Goal: Navigation & Orientation: Find specific page/section

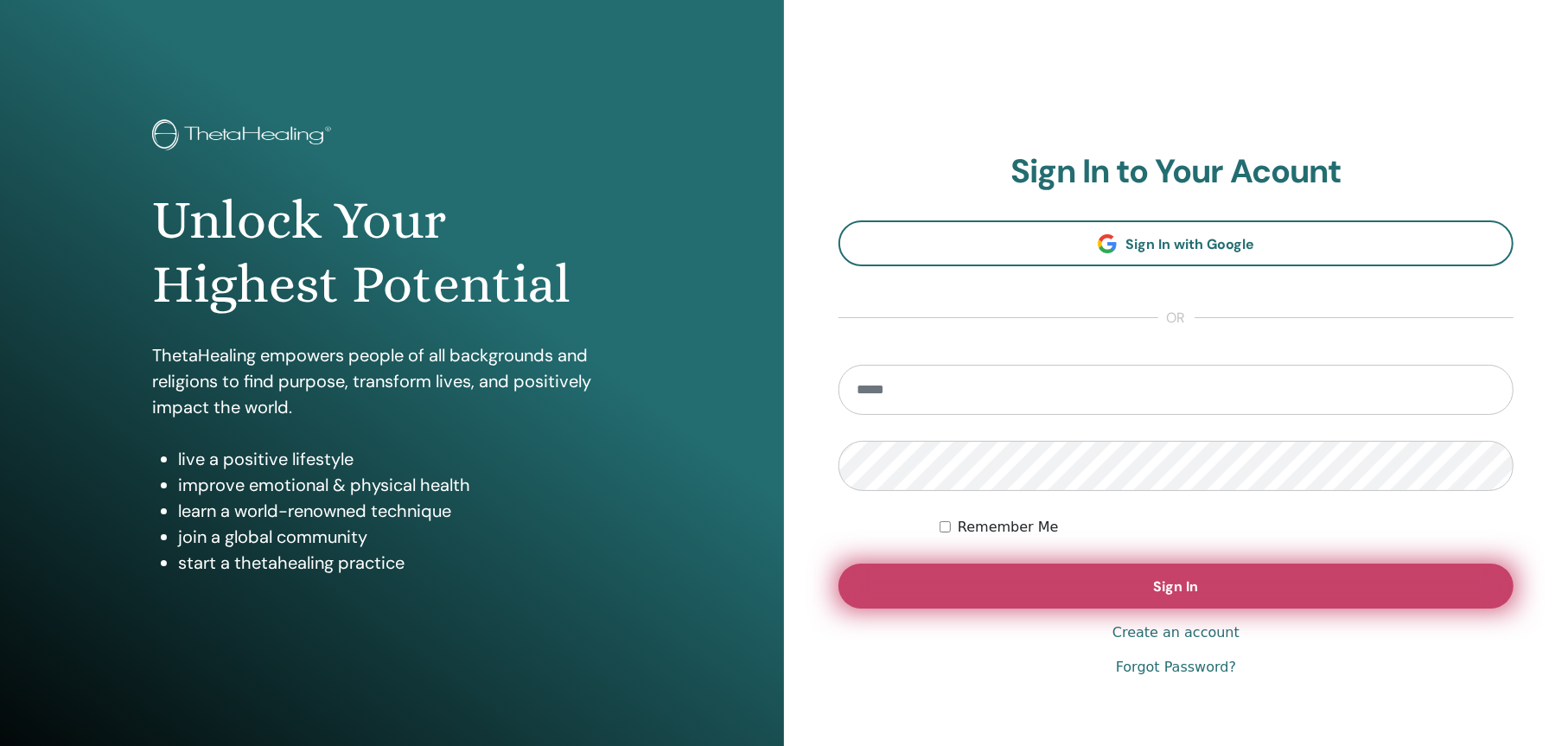
type input "**********"
click at [1168, 584] on span "Sign In" at bounding box center [1176, 587] width 45 height 19
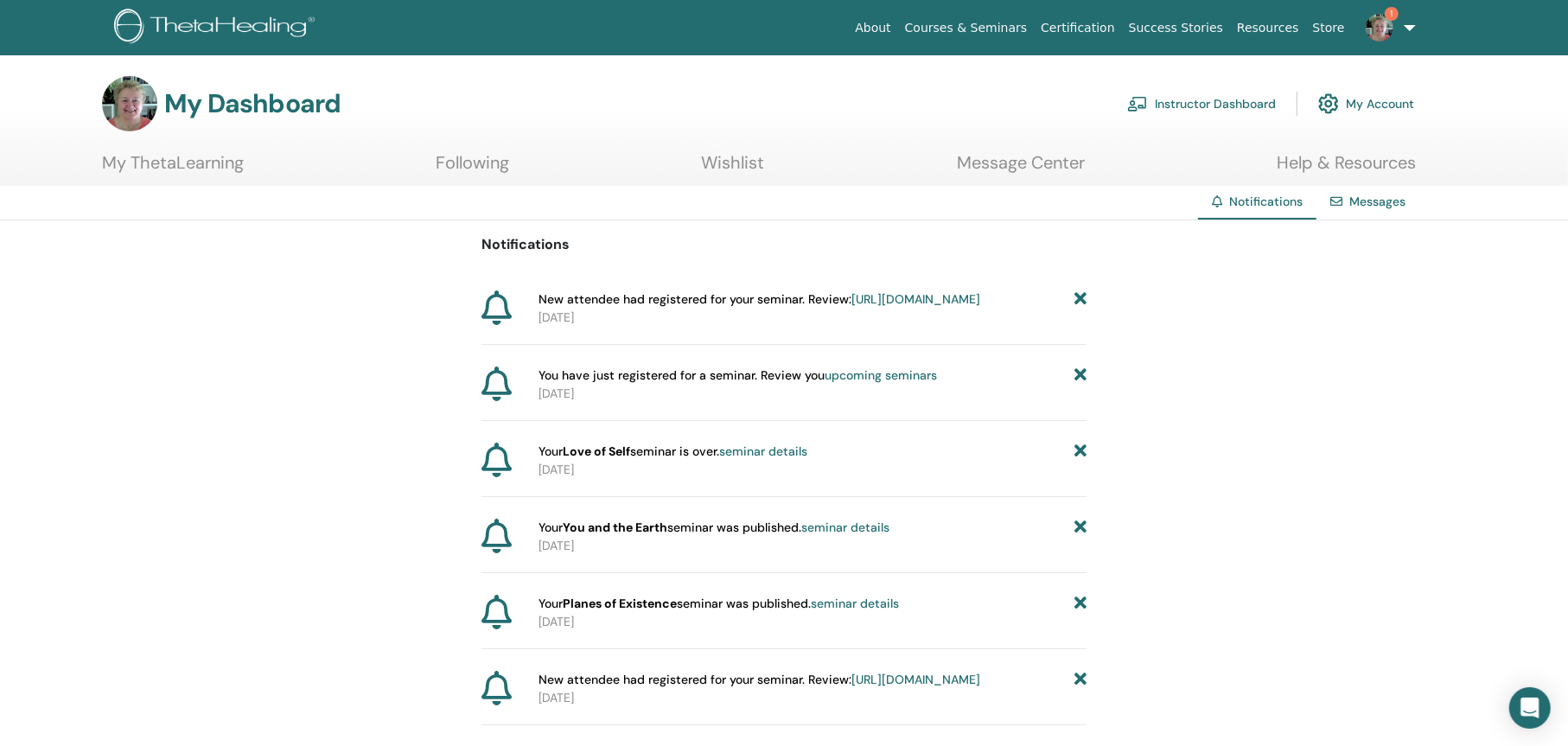
click at [1171, 98] on link "Instructor Dashboard" at bounding box center [1202, 103] width 149 height 38
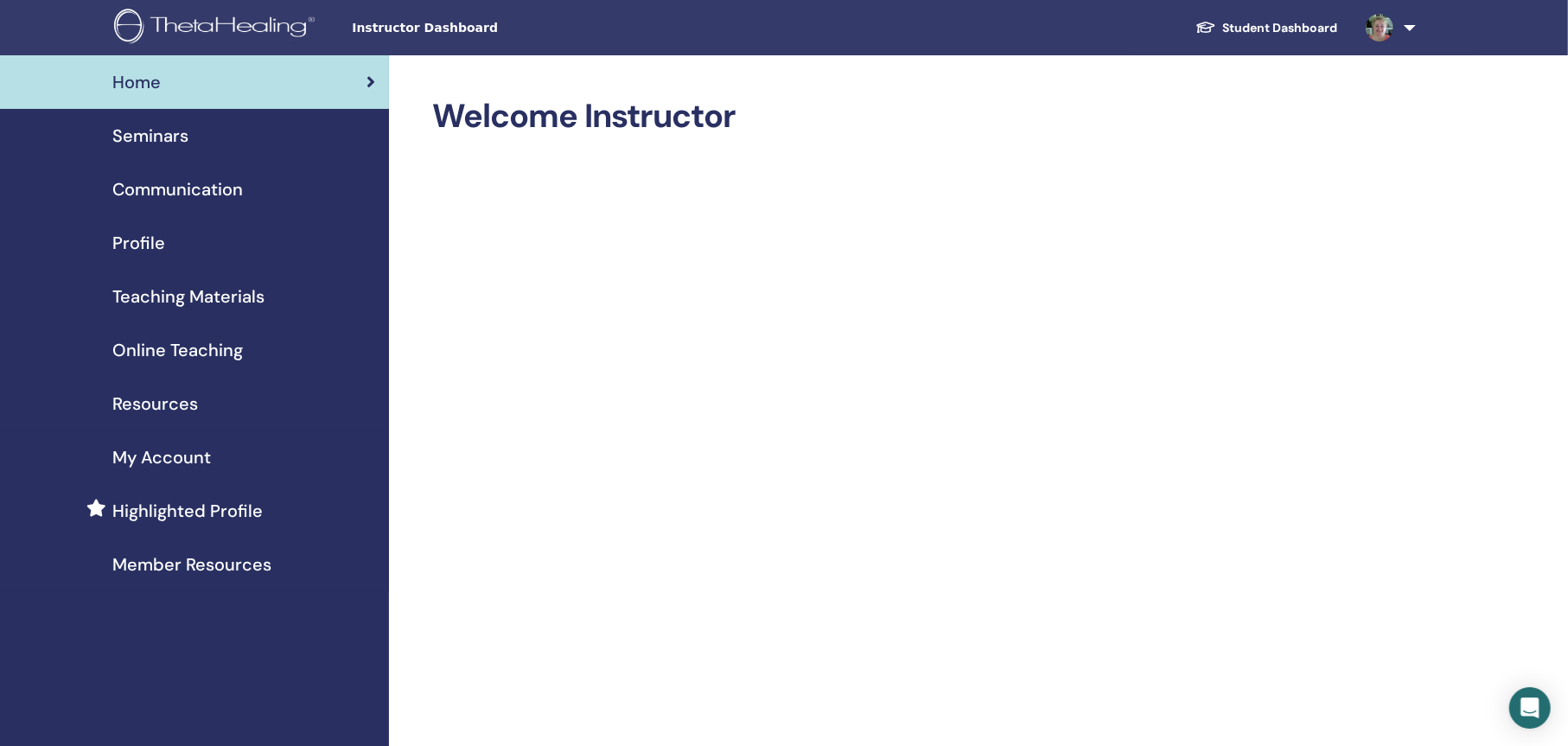
click at [159, 128] on span "Seminars" at bounding box center [151, 136] width 76 height 26
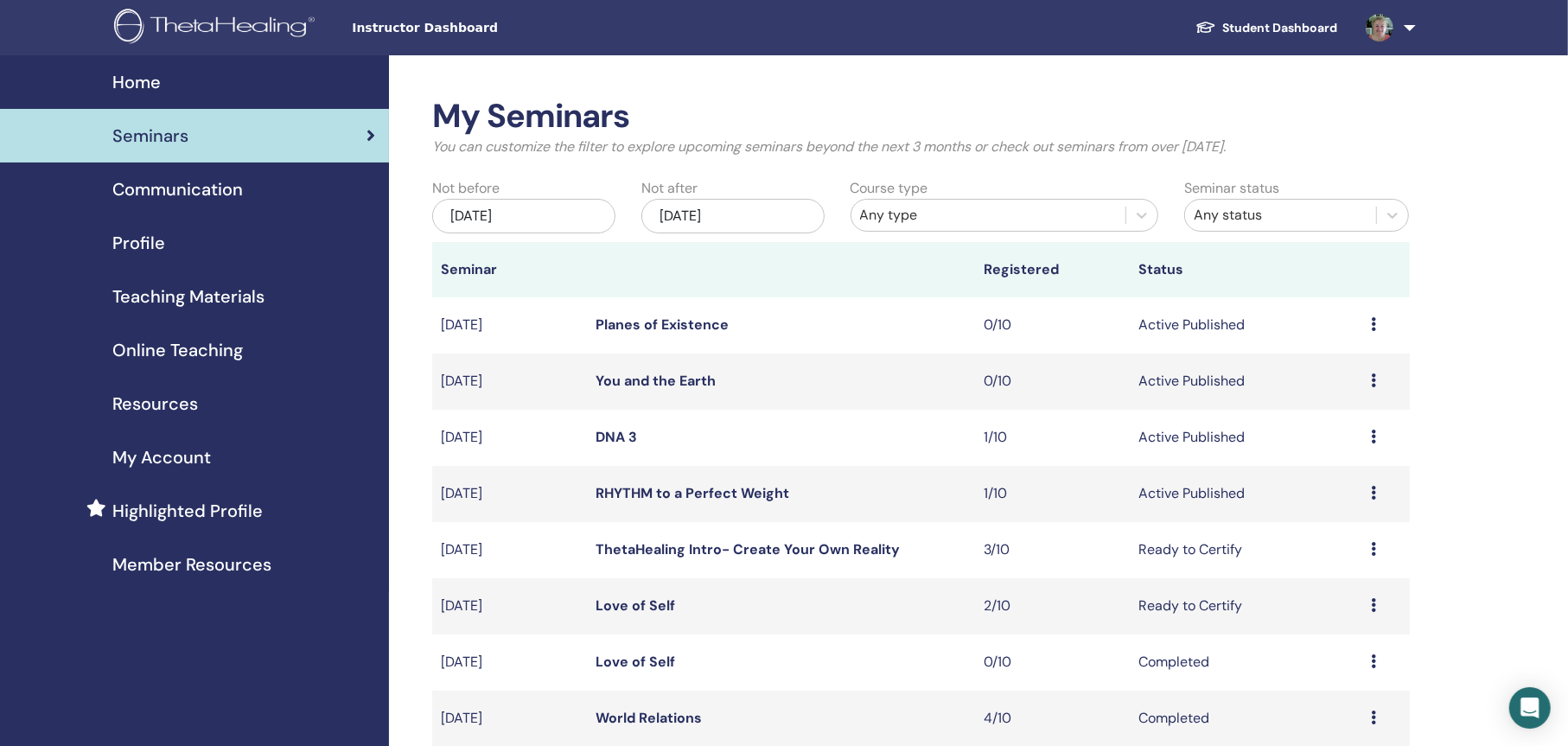
click at [616, 432] on link "DNA 3" at bounding box center [616, 437] width 42 height 19
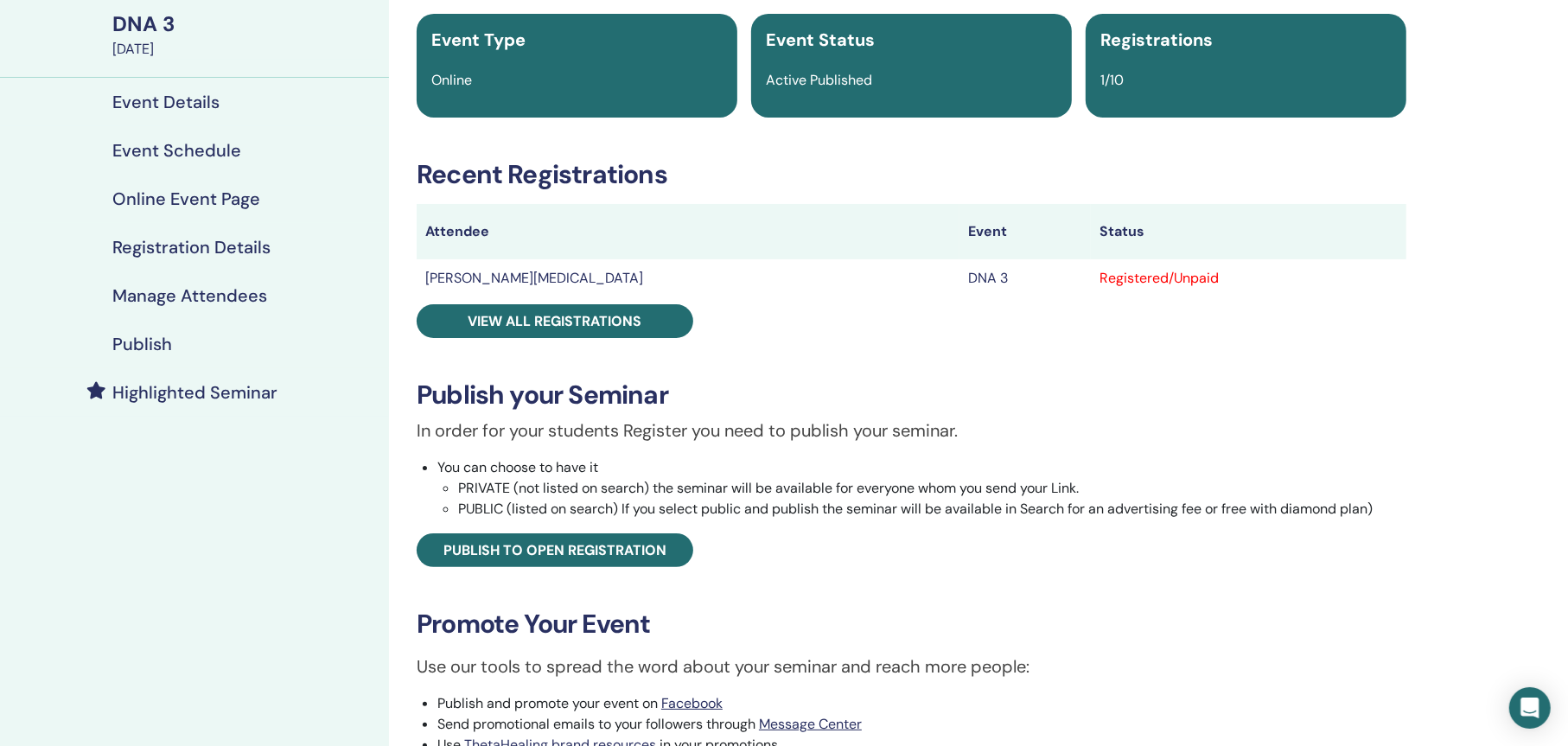
scroll to position [433, 0]
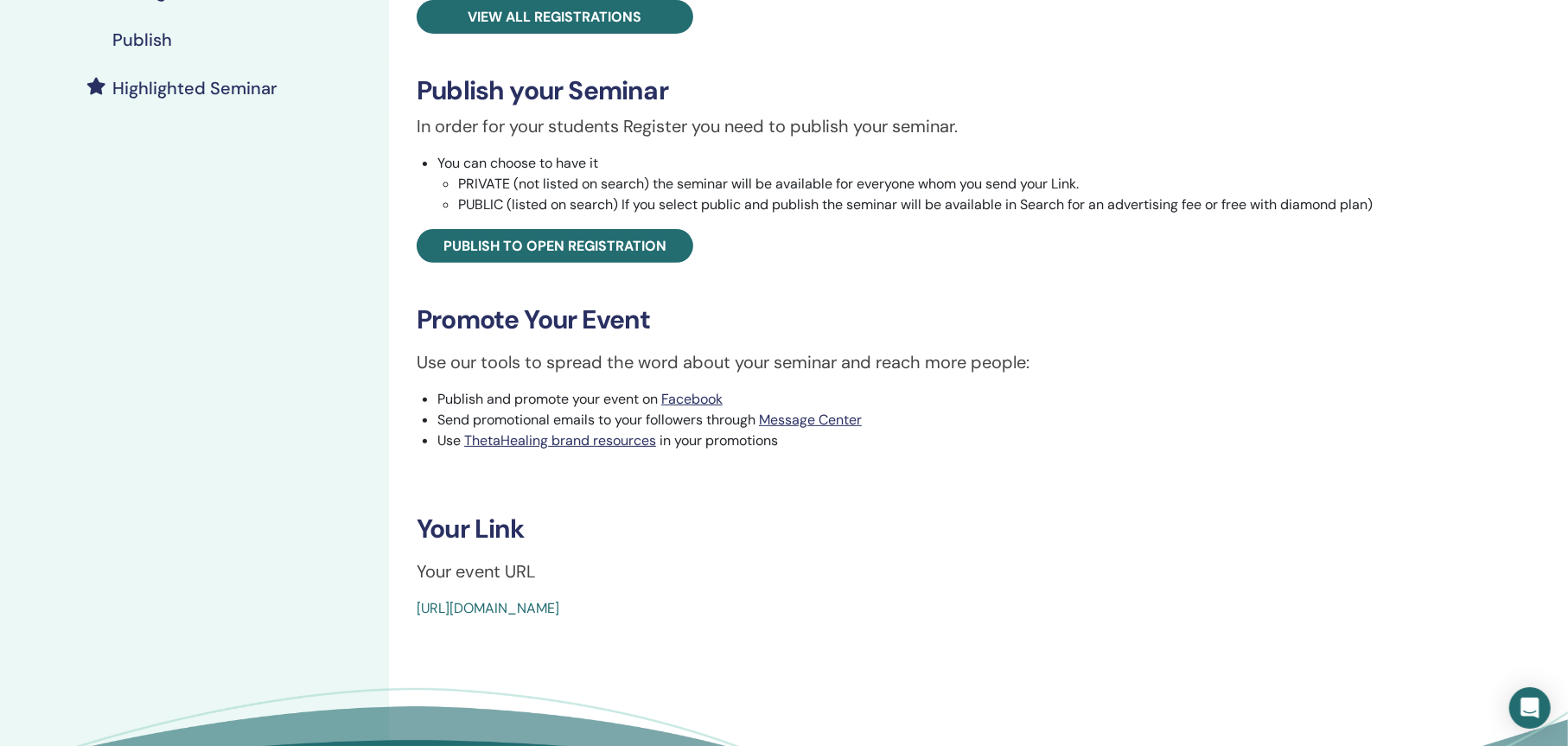
drag, startPoint x: 397, startPoint y: 606, endPoint x: 855, endPoint y: 605, distance: 458.0
click at [855, 605] on div "DNA 3 Event Type Online Event Status Active Published Registrations 1/10 Recent…" at bounding box center [911, 242] width 1045 height 1238
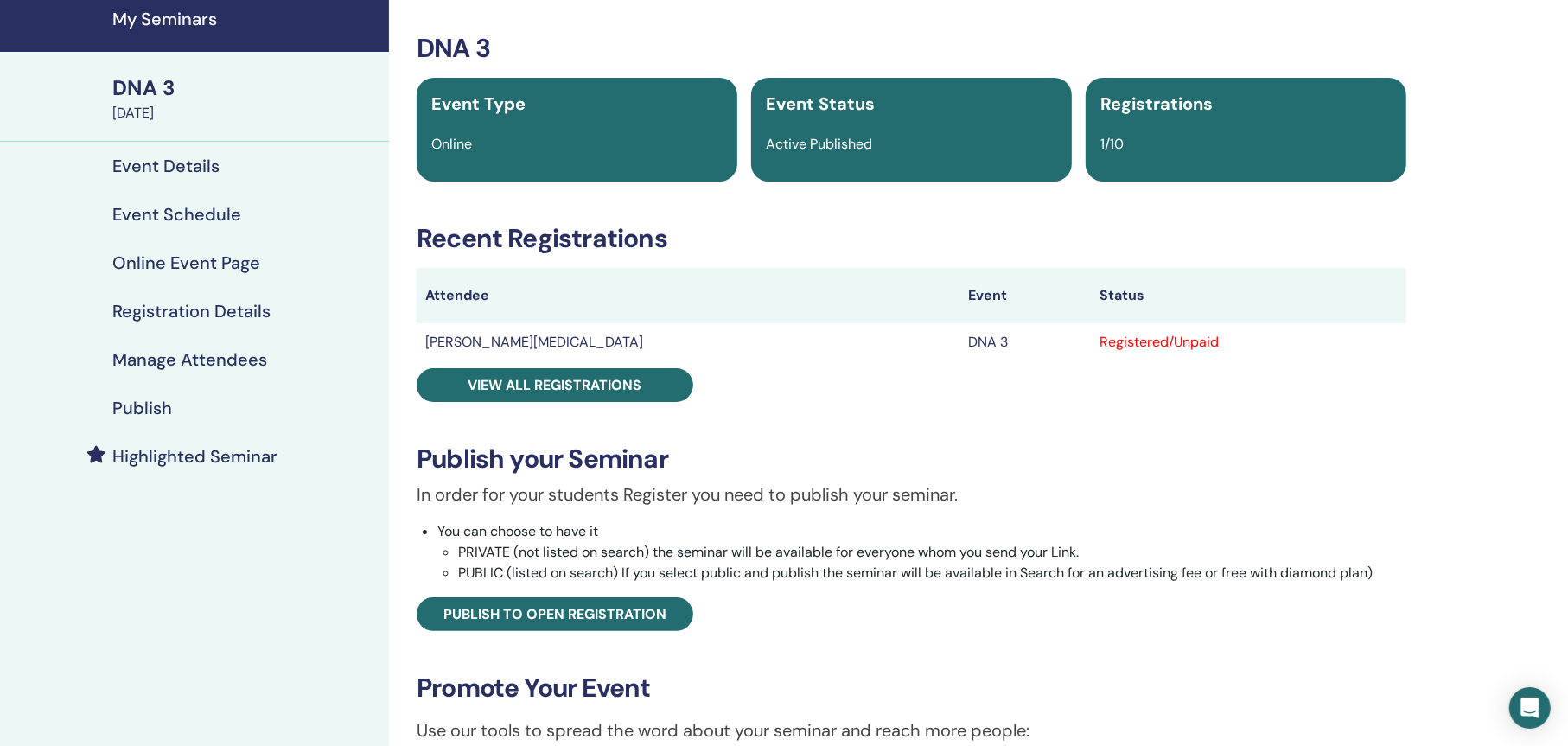
scroll to position [0, 0]
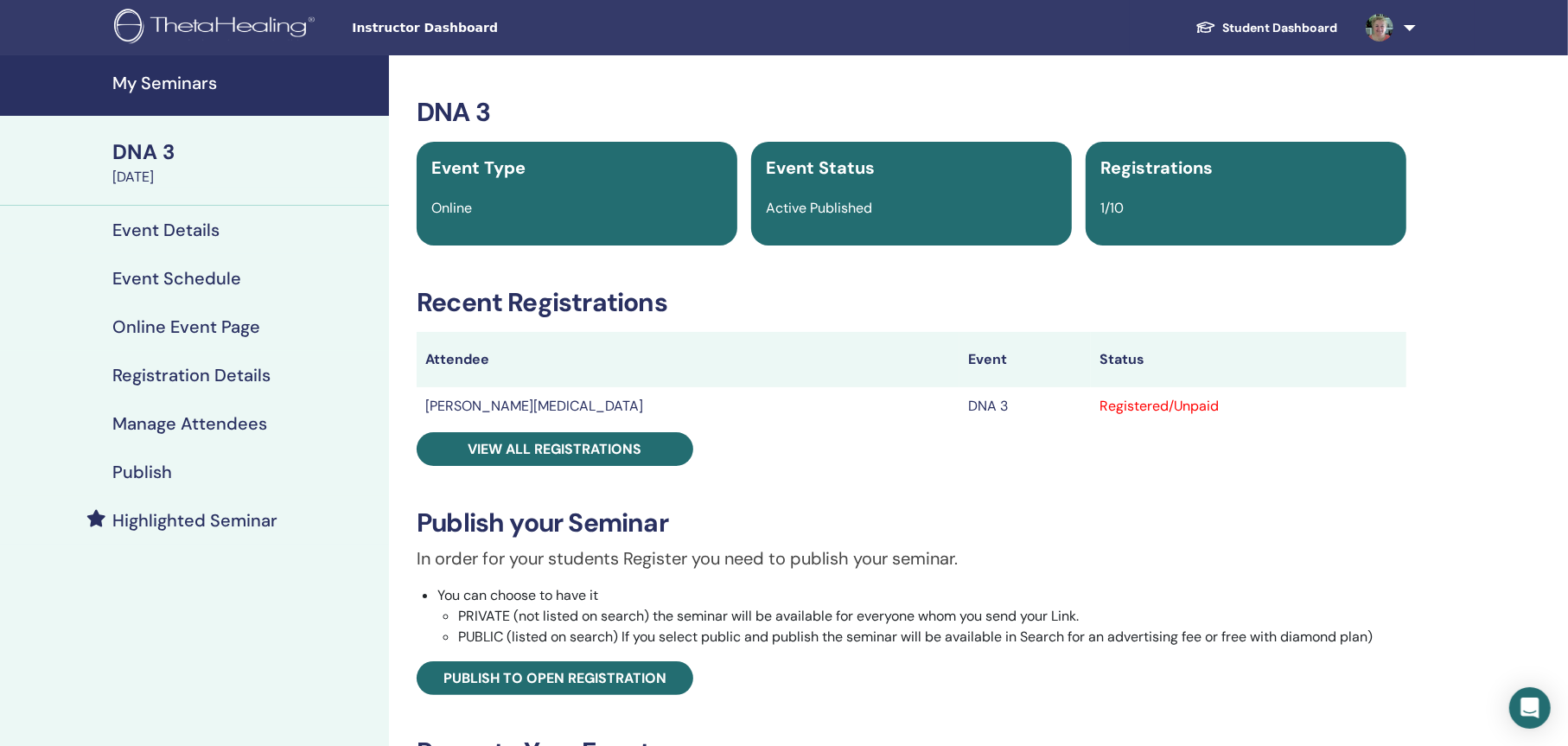
click at [196, 225] on h4 "Event Details" at bounding box center [166, 230] width 107 height 20
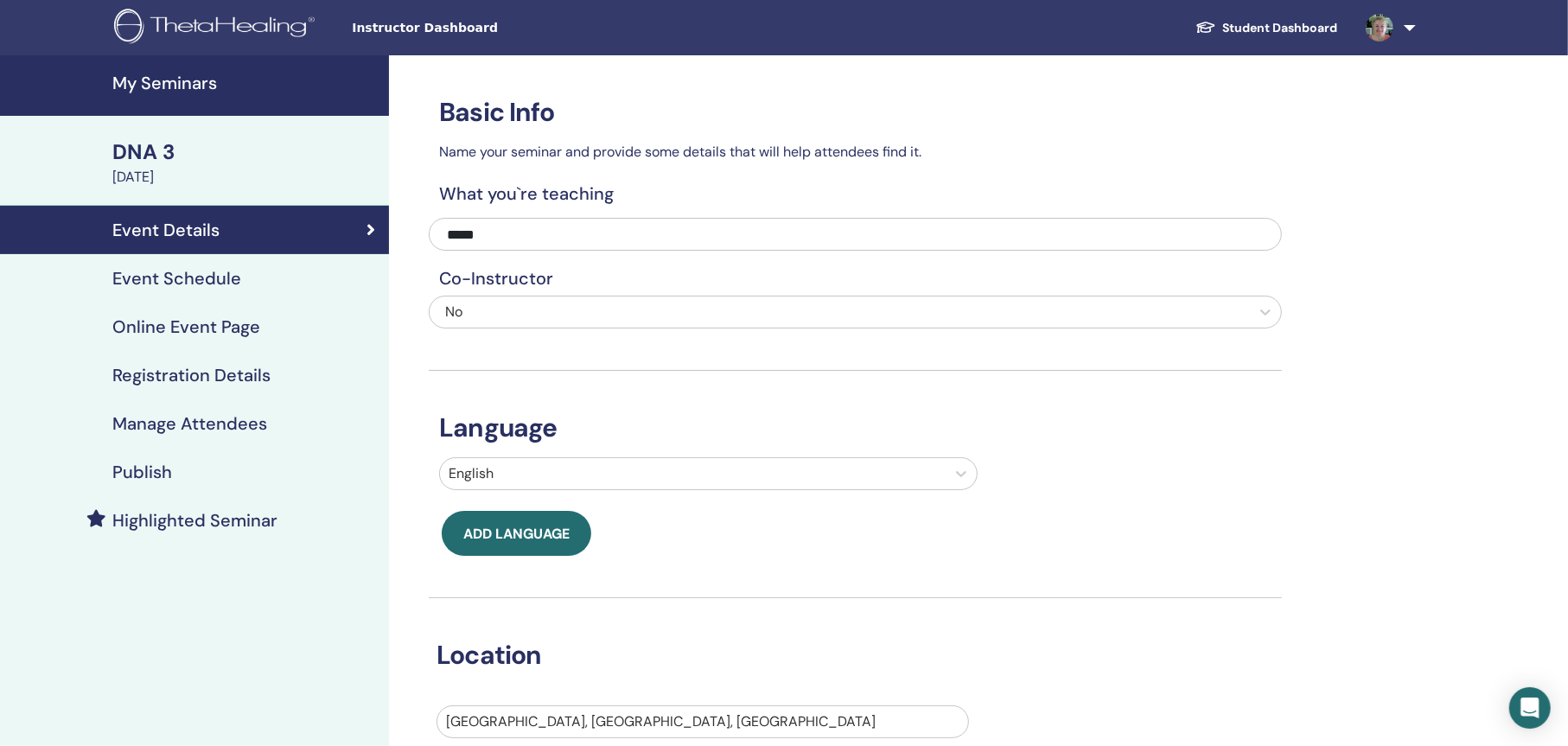
click at [201, 369] on h4 "Registration Details" at bounding box center [192, 375] width 158 height 20
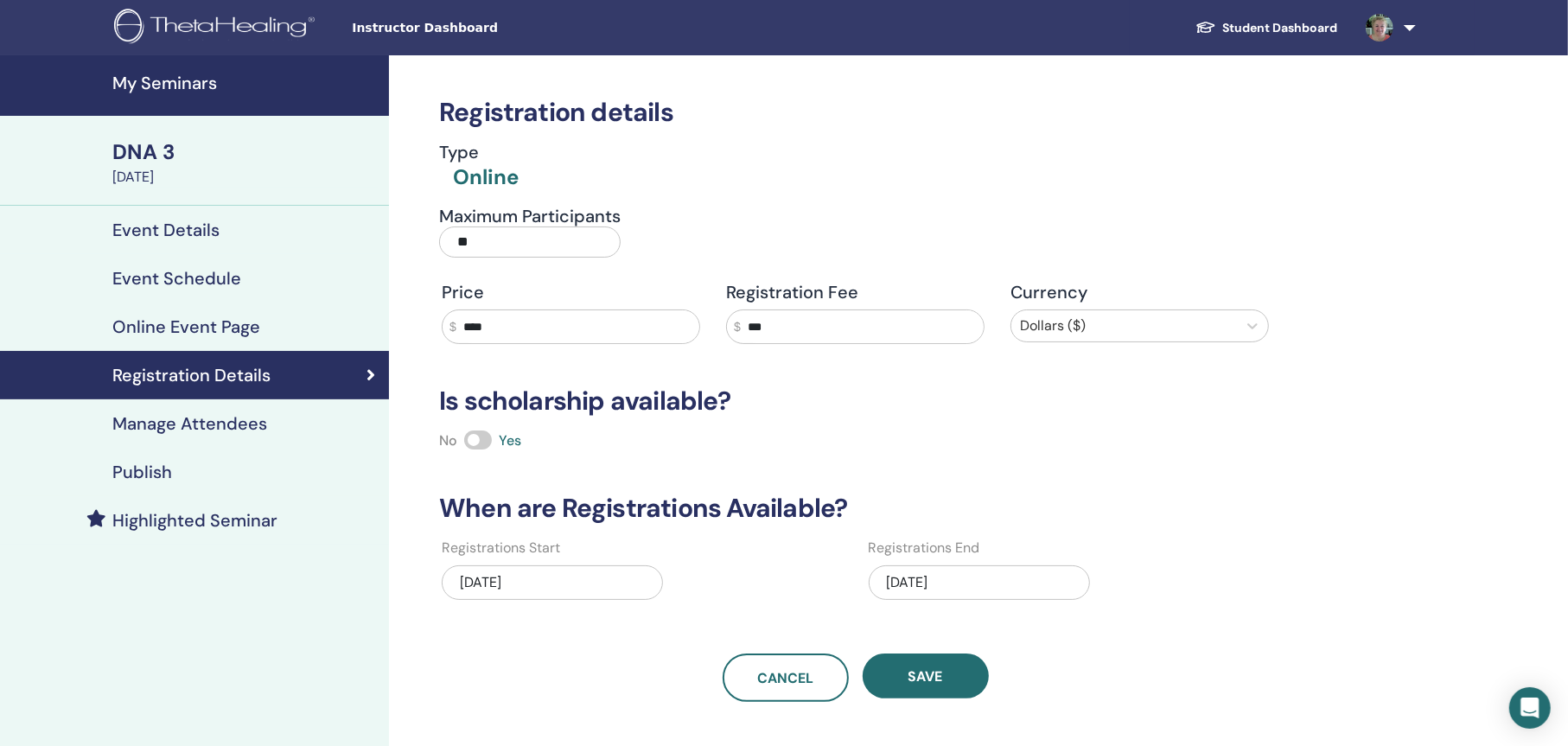
click at [173, 277] on h4 "Event Schedule" at bounding box center [177, 278] width 128 height 20
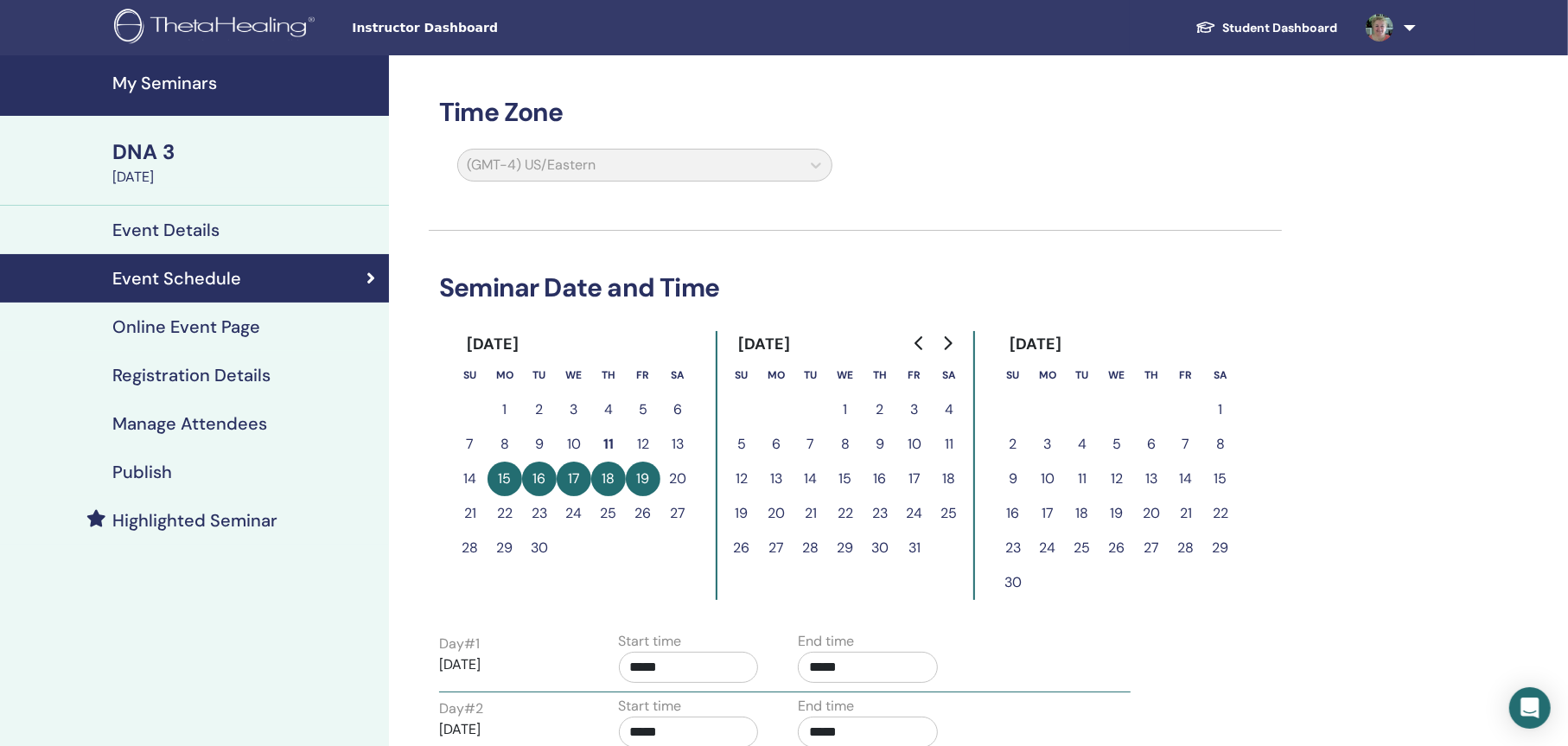
click at [159, 159] on div "DNA 3" at bounding box center [246, 153] width 266 height 30
